Goal: Information Seeking & Learning: Learn about a topic

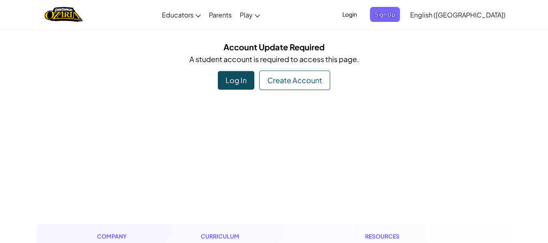
click at [240, 82] on div "Log In" at bounding box center [236, 80] width 36 height 19
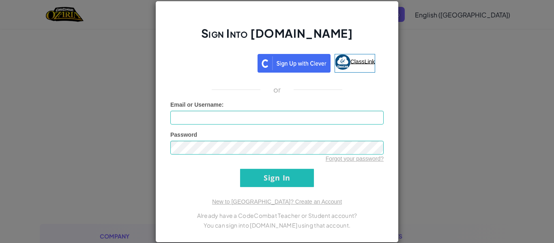
click at [345, 67] on img at bounding box center [342, 61] width 15 height 15
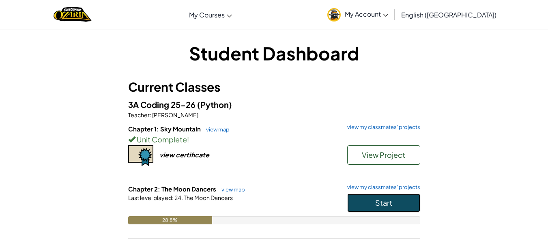
click at [401, 205] on button "Start" at bounding box center [383, 202] width 73 height 19
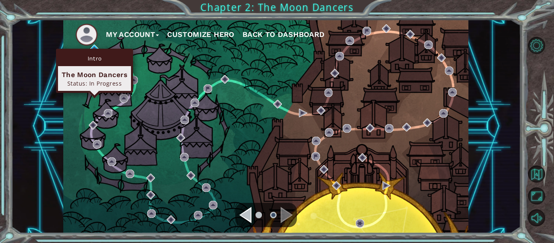
click at [97, 49] on div "Intro The Moon Dancers Status: In Progress" at bounding box center [94, 71] width 77 height 44
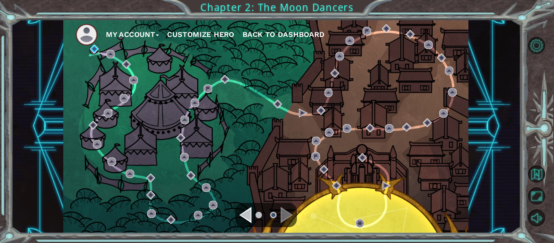
click at [227, 161] on div "My Account Customize Hero Back to Dashboard" at bounding box center [265, 126] width 405 height 214
click at [95, 43] on img at bounding box center [86, 35] width 22 height 22
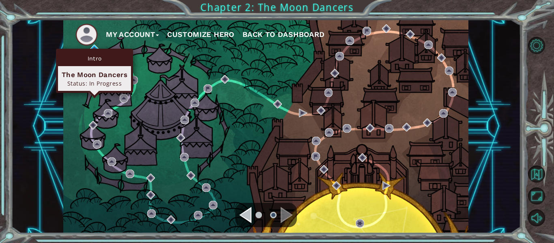
drag, startPoint x: 100, startPoint y: 52, endPoint x: 97, endPoint y: 47, distance: 6.0
click at [99, 49] on div "Intro The Moon Dancers Status: In Progress" at bounding box center [94, 71] width 77 height 44
click at [97, 47] on img at bounding box center [94, 49] width 9 height 9
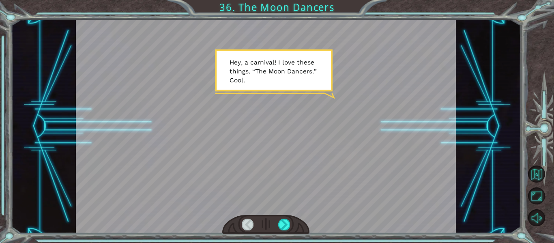
click at [341, 195] on div at bounding box center [266, 126] width 380 height 214
click at [292, 225] on div at bounding box center [266, 224] width 88 height 19
click at [288, 227] on div at bounding box center [284, 224] width 12 height 11
click at [288, 223] on div at bounding box center [284, 224] width 12 height 11
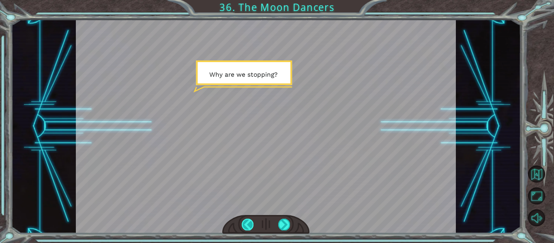
click at [253, 225] on div at bounding box center [248, 224] width 12 height 11
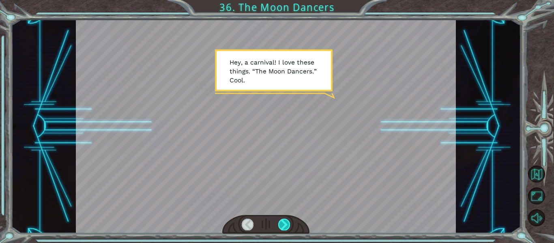
click at [282, 224] on div at bounding box center [284, 224] width 12 height 11
click at [281, 224] on div at bounding box center [284, 224] width 12 height 11
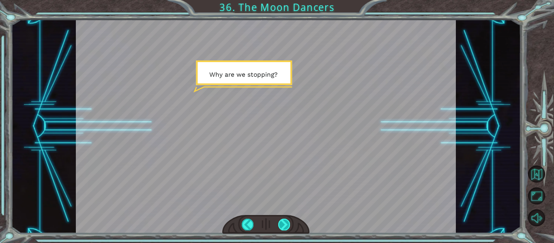
click at [282, 225] on div at bounding box center [284, 224] width 12 height 11
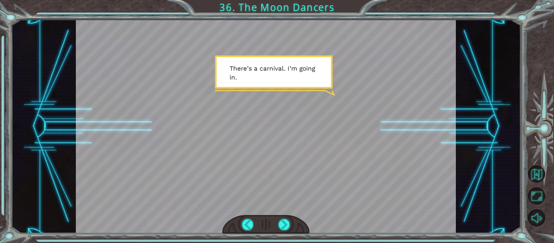
drag, startPoint x: 281, startPoint y: 223, endPoint x: 277, endPoint y: 221, distance: 4.4
click at [277, 221] on div at bounding box center [266, 224] width 88 height 19
drag, startPoint x: 282, startPoint y: 229, endPoint x: 282, endPoint y: 234, distance: 4.5
click at [282, 233] on div at bounding box center [266, 224] width 88 height 19
click at [284, 225] on div at bounding box center [284, 224] width 12 height 11
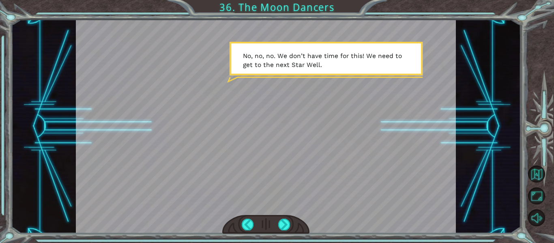
click at [368, 174] on div at bounding box center [266, 126] width 380 height 214
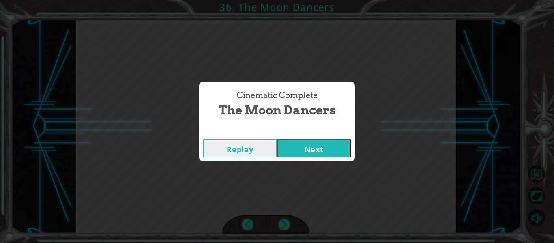
click at [305, 157] on button "Next" at bounding box center [314, 148] width 74 height 18
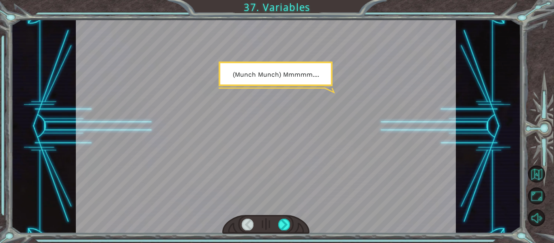
click at [282, 217] on div at bounding box center [266, 224] width 88 height 19
click at [290, 226] on div at bounding box center [284, 224] width 12 height 11
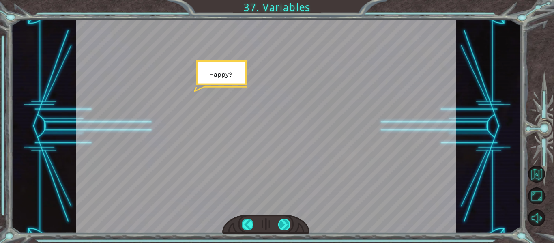
click at [287, 223] on div at bounding box center [284, 224] width 12 height 11
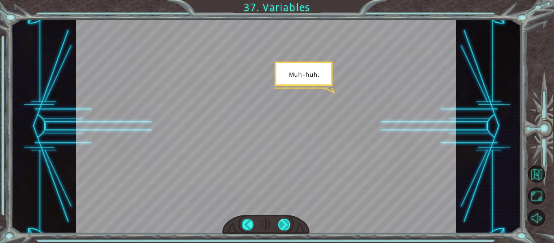
click at [282, 221] on div at bounding box center [284, 224] width 12 height 11
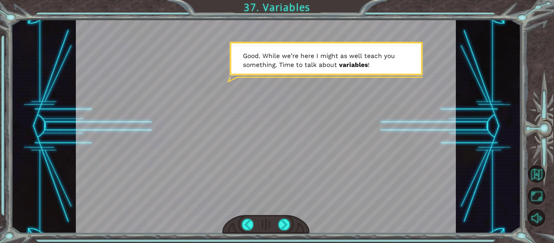
click at [290, 224] on div at bounding box center [266, 224] width 88 height 19
click at [287, 223] on div at bounding box center [284, 224] width 12 height 11
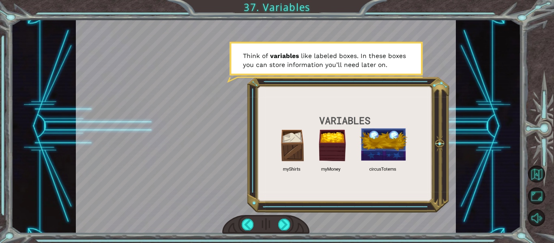
drag, startPoint x: 327, startPoint y: 216, endPoint x: 322, endPoint y: 215, distance: 5.3
click at [324, 215] on div at bounding box center [266, 126] width 380 height 214
click at [291, 221] on div at bounding box center [266, 224] width 88 height 19
click at [283, 217] on div at bounding box center [266, 224] width 88 height 19
click at [283, 222] on div at bounding box center [284, 224] width 12 height 11
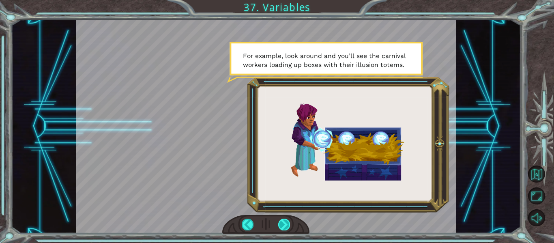
click at [285, 222] on div at bounding box center [284, 224] width 12 height 11
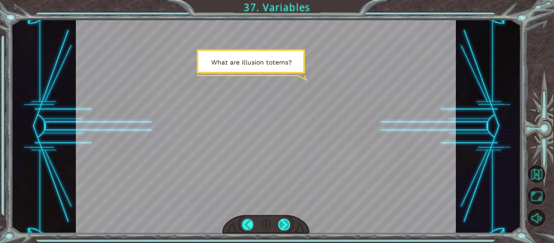
click at [285, 223] on div at bounding box center [284, 224] width 12 height 11
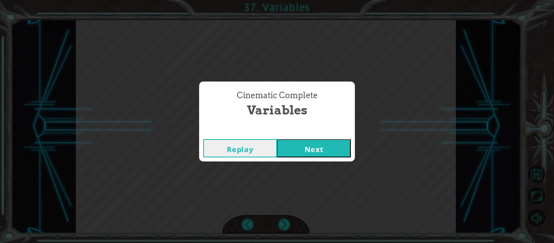
click at [335, 144] on button "Next" at bounding box center [314, 148] width 74 height 18
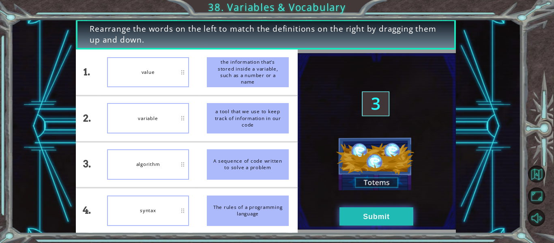
click at [366, 214] on button "Submit" at bounding box center [376, 216] width 74 height 18
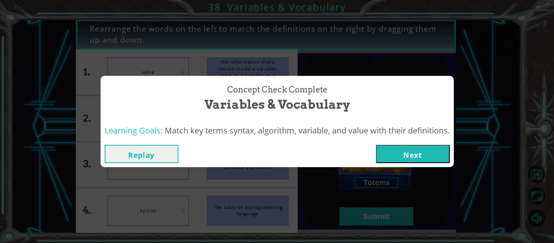
click at [410, 156] on button "Next" at bounding box center [413, 154] width 74 height 18
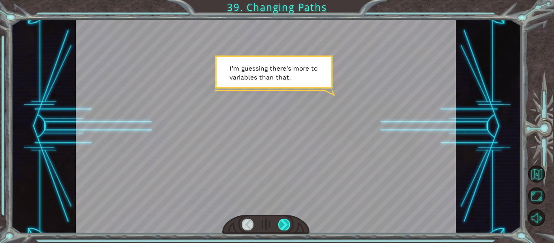
click at [286, 229] on div at bounding box center [284, 224] width 12 height 11
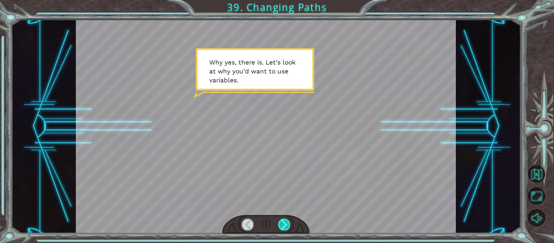
click at [279, 221] on div at bounding box center [266, 224] width 88 height 19
click at [287, 225] on div at bounding box center [284, 224] width 12 height 11
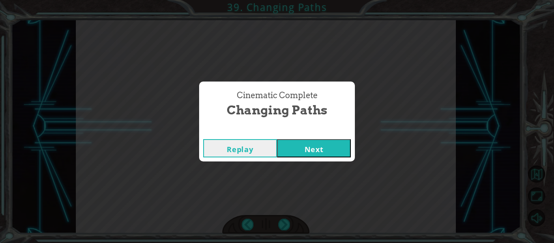
drag, startPoint x: 337, startPoint y: 154, endPoint x: 320, endPoint y: 147, distance: 18.6
click at [337, 154] on button "Next" at bounding box center [314, 148] width 74 height 18
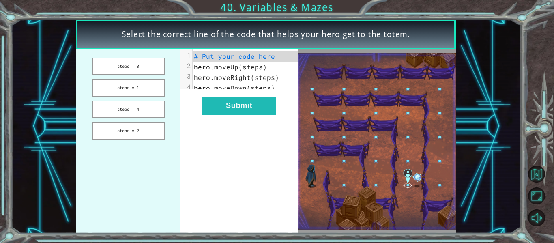
click at [219, 59] on span "# Put your code here" at bounding box center [234, 56] width 81 height 9
click at [219, 54] on span "# Put your code here" at bounding box center [234, 56] width 81 height 9
drag, startPoint x: 157, startPoint y: 78, endPoint x: 151, endPoint y: 82, distance: 7.0
click at [156, 78] on ul "steps = 3 steps = 1 steps = 4 steps = 2" at bounding box center [128, 141] width 105 height 184
click at [152, 82] on button "steps = 1" at bounding box center [128, 87] width 73 height 17
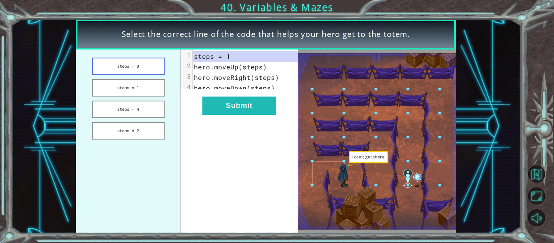
click at [130, 73] on button "steps = 3" at bounding box center [128, 66] width 73 height 17
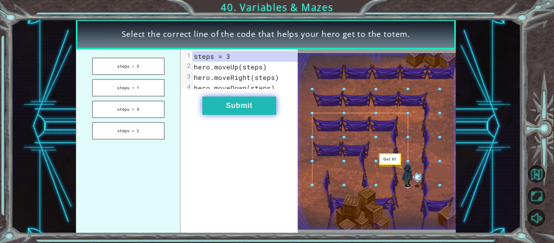
click at [229, 107] on button "Submit" at bounding box center [239, 106] width 74 height 18
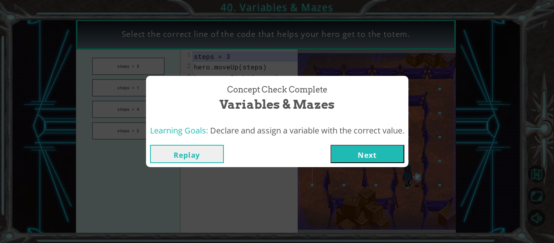
click at [382, 152] on button "Next" at bounding box center [367, 154] width 74 height 18
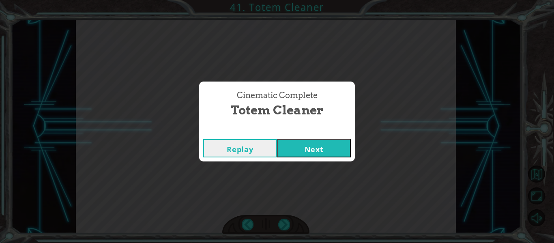
click at [331, 150] on button "Next" at bounding box center [314, 148] width 74 height 18
